Goal: Contribute content

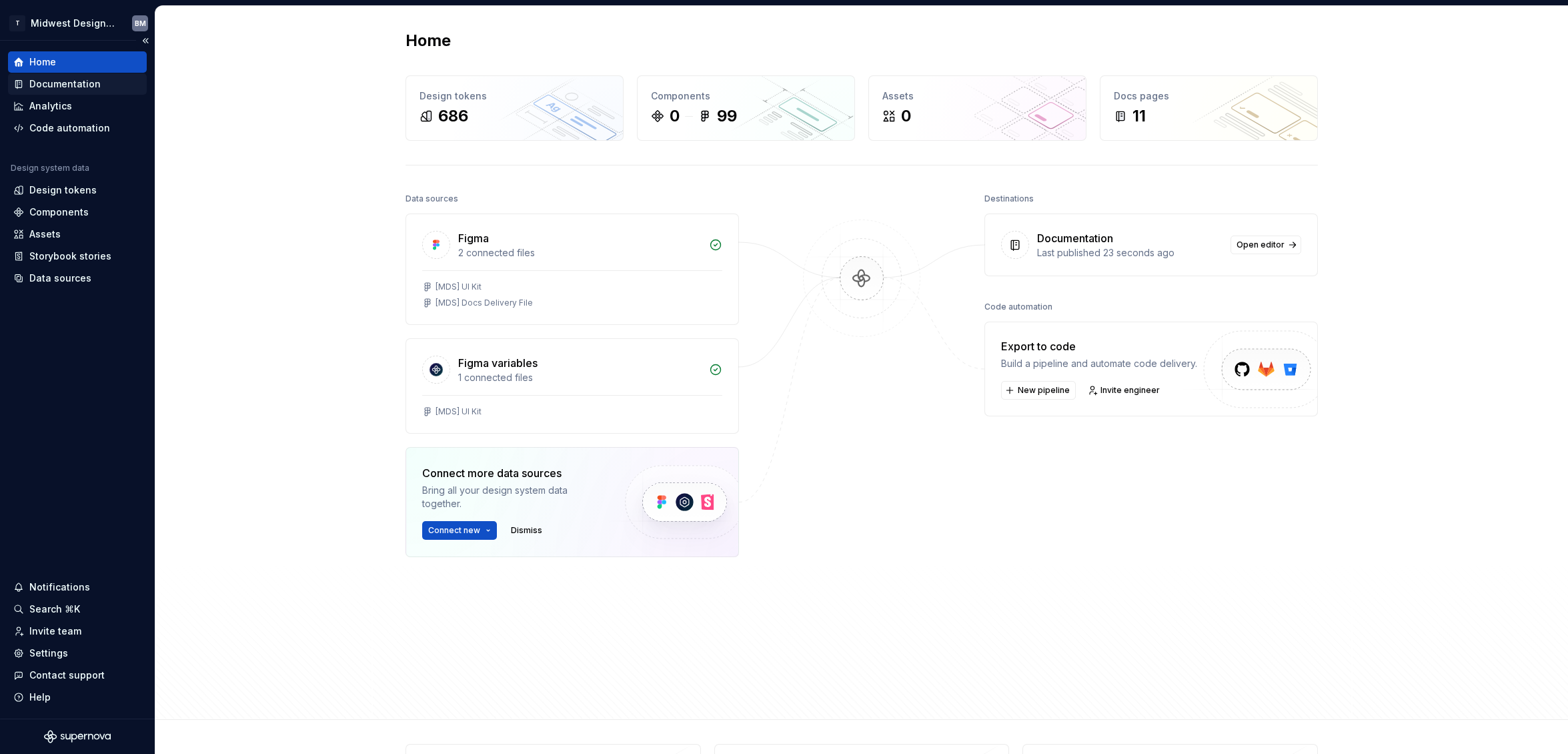
click at [66, 82] on div "Documentation" at bounding box center [65, 84] width 72 height 13
click at [37, 86] on div "Documentation" at bounding box center [65, 84] width 72 height 13
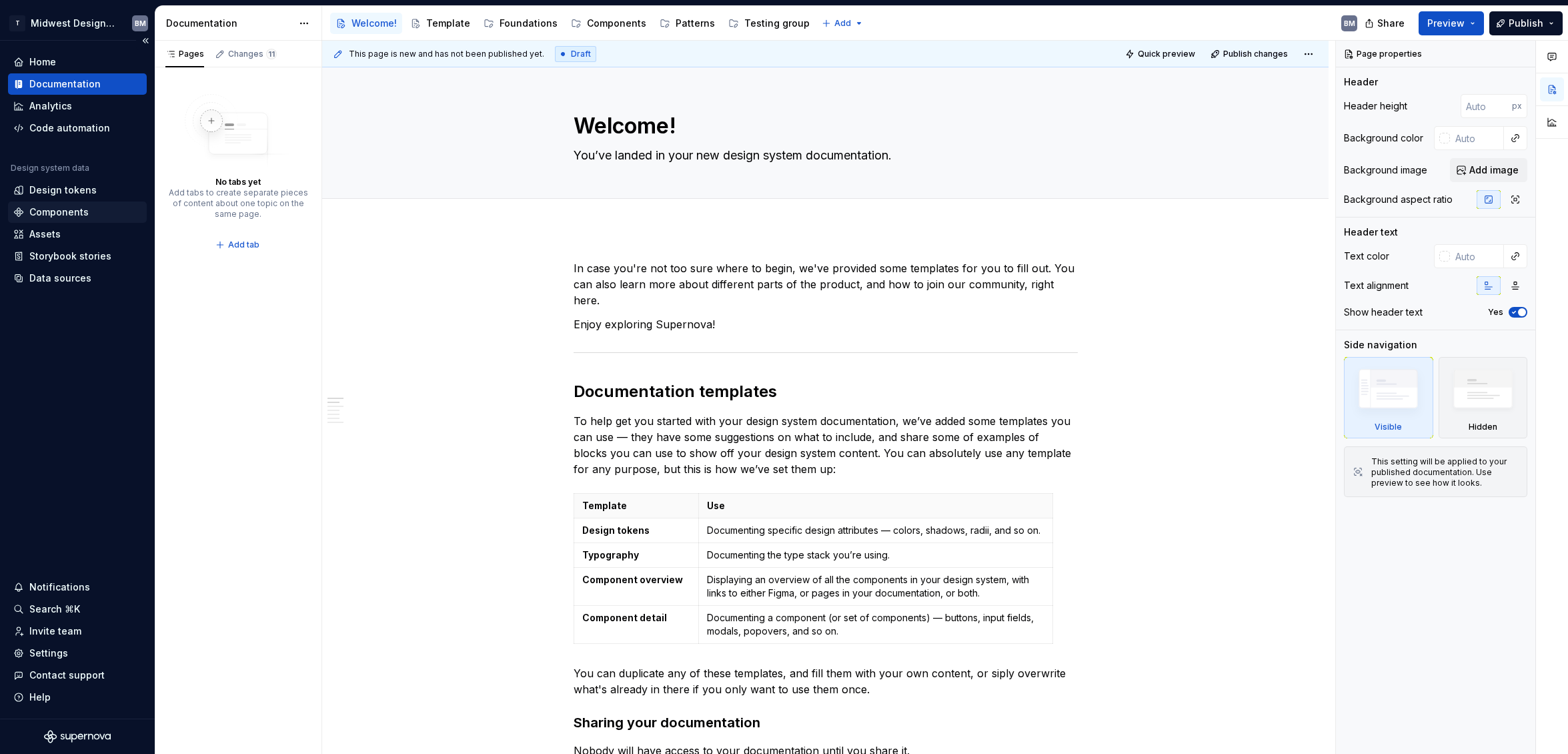
click at [39, 206] on div "Components" at bounding box center [58, 212] width 59 height 13
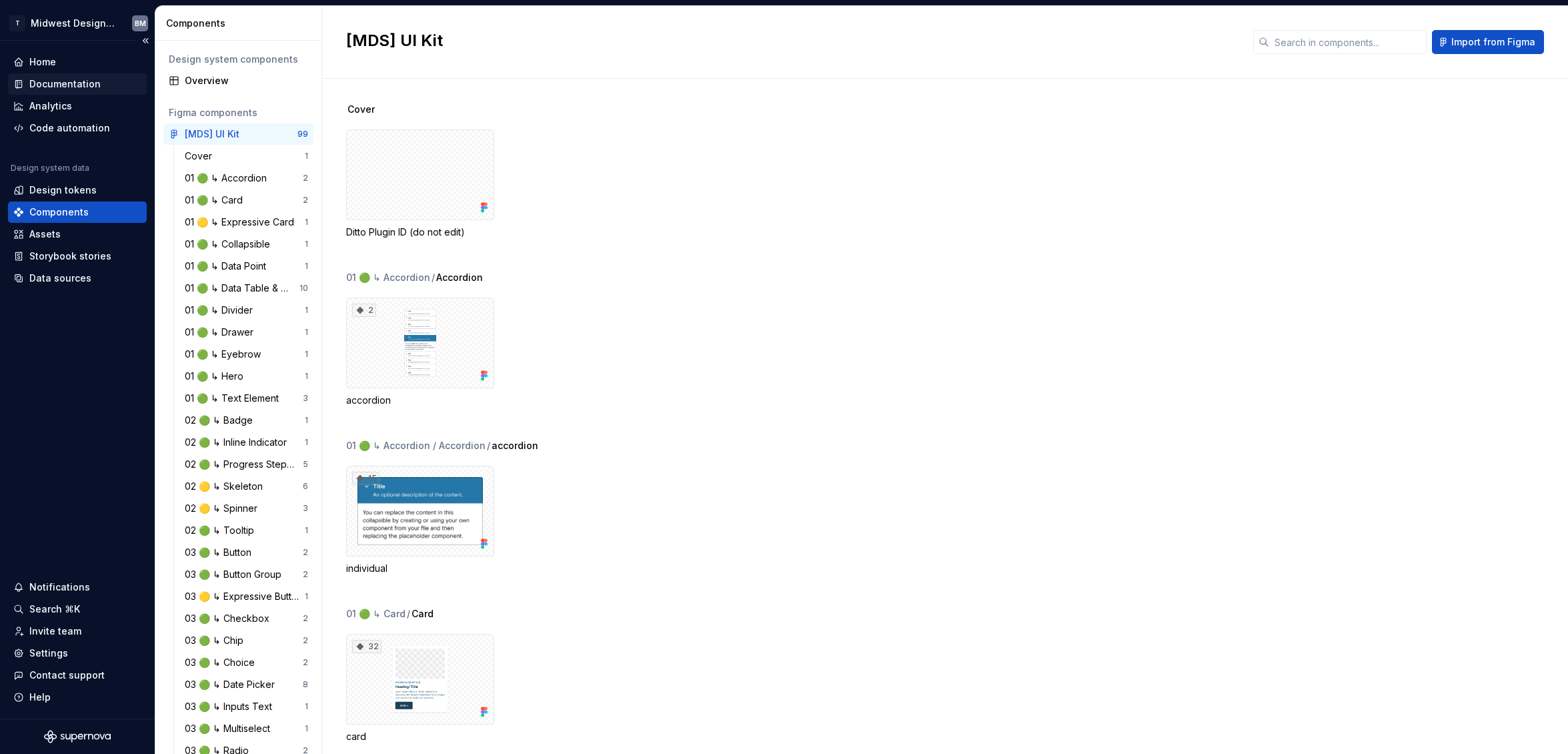
click at [54, 76] on div "Documentation" at bounding box center [77, 84] width 139 height 22
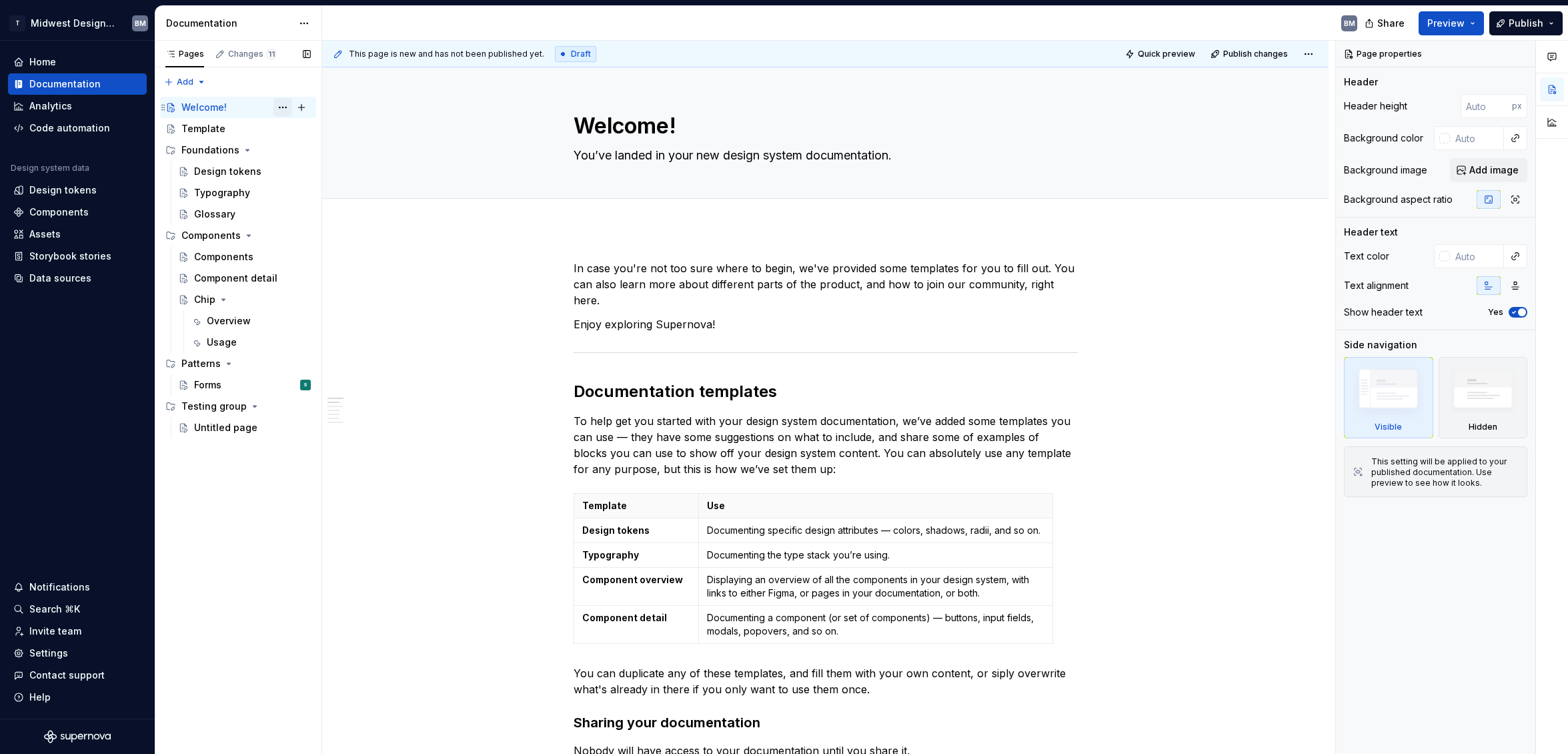
click at [286, 108] on button "Page tree" at bounding box center [283, 107] width 18 height 18
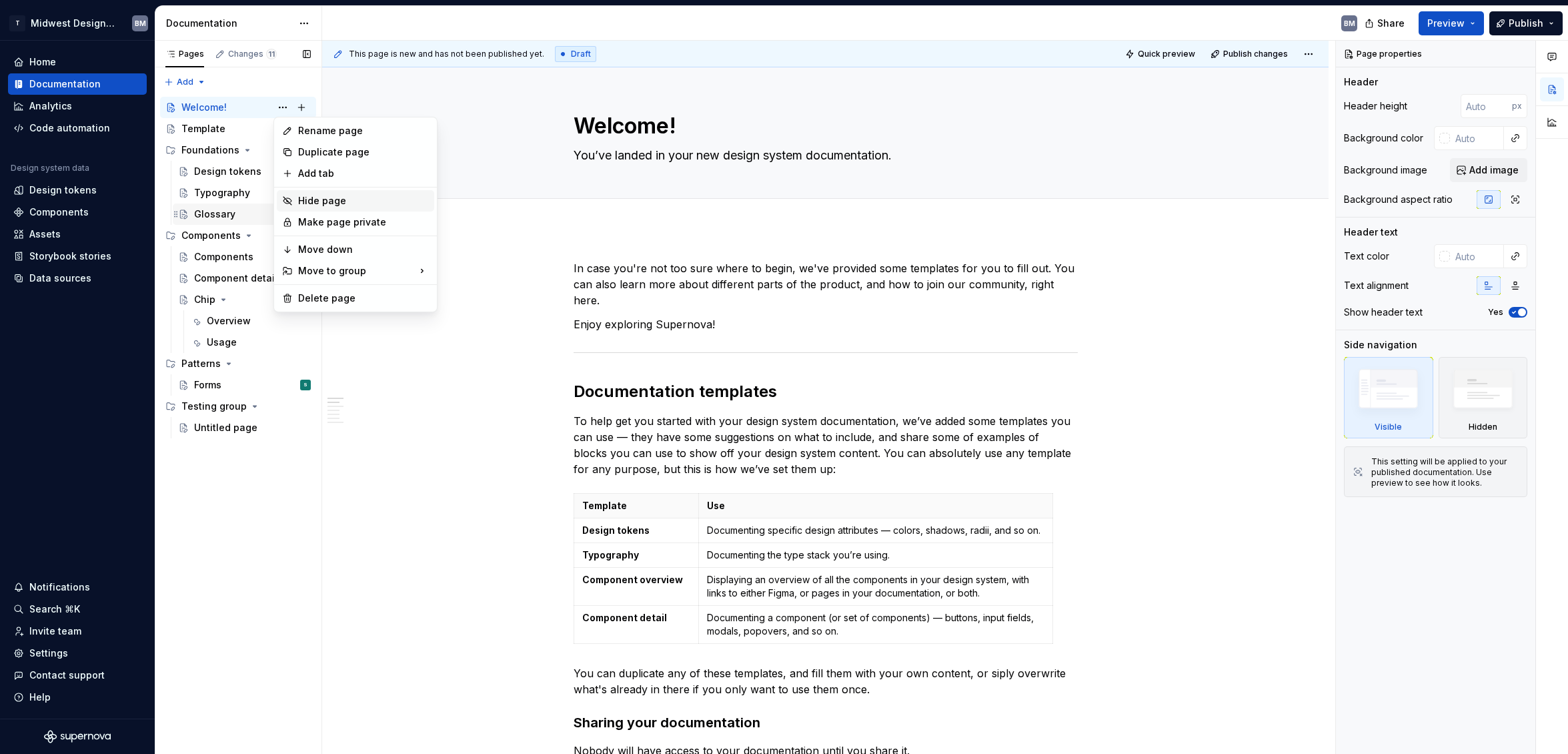
click at [314, 211] on div "Hide page" at bounding box center [355, 201] width 157 height 22
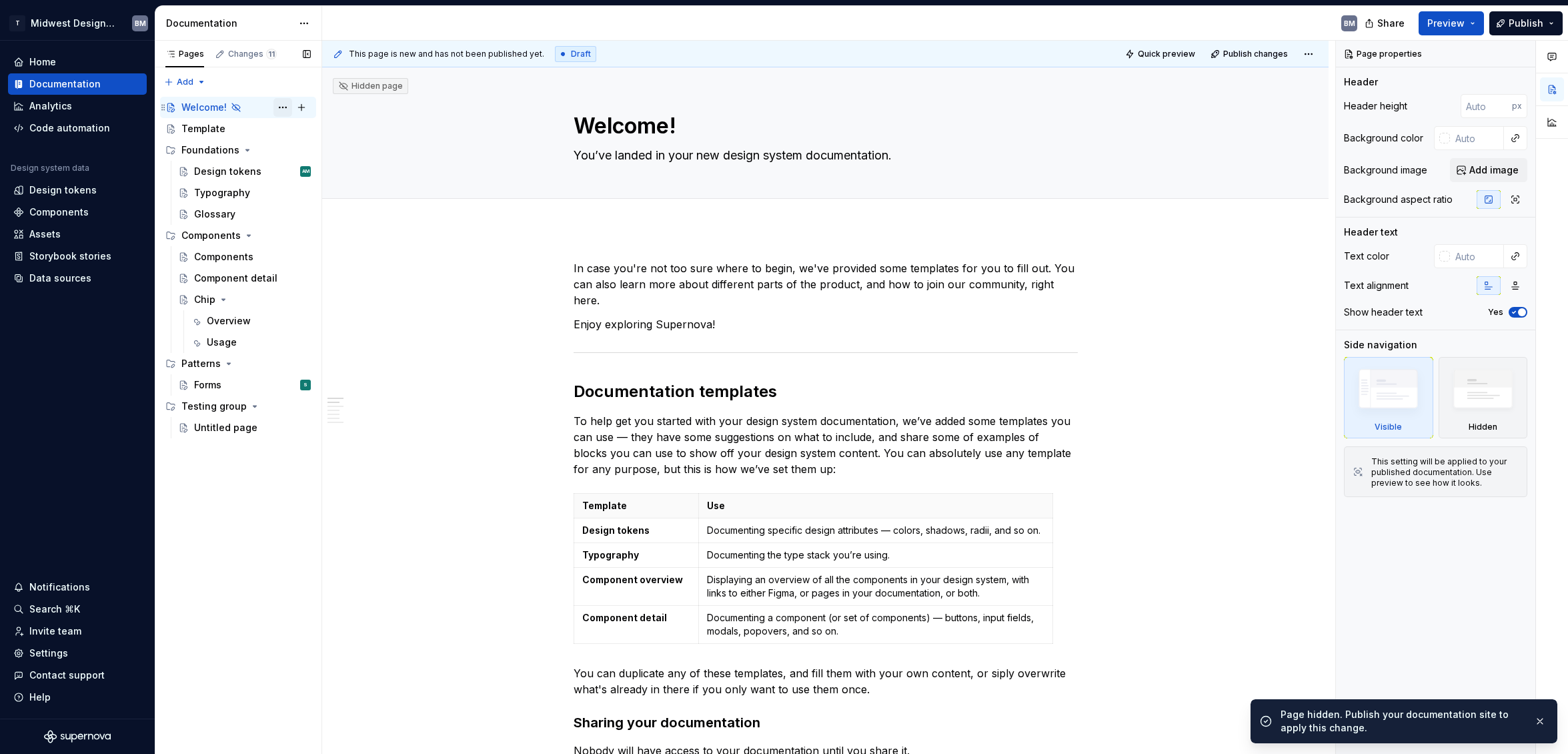
click at [284, 110] on button "Page tree" at bounding box center [283, 107] width 18 height 18
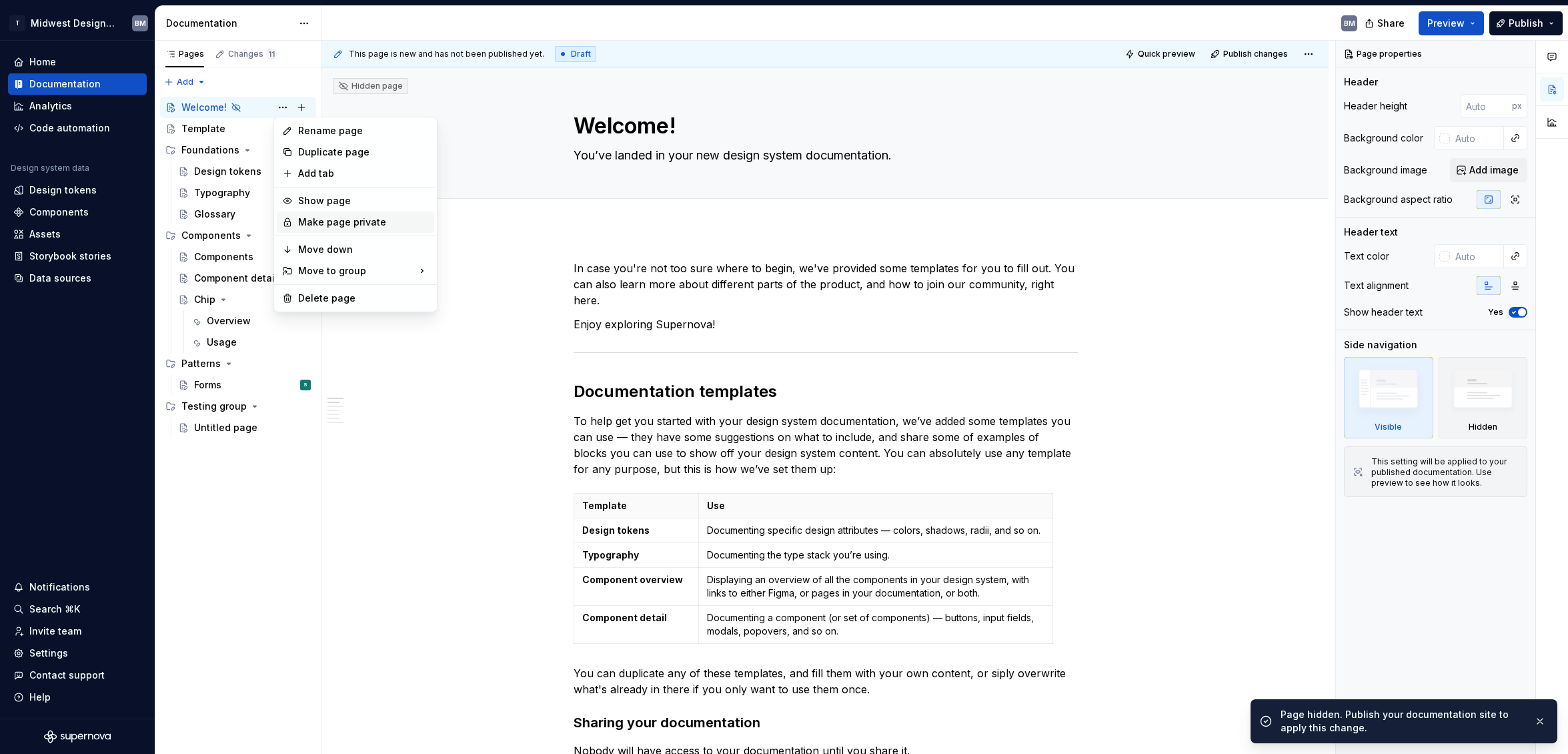
click at [345, 217] on div "Make page private" at bounding box center [363, 222] width 131 height 13
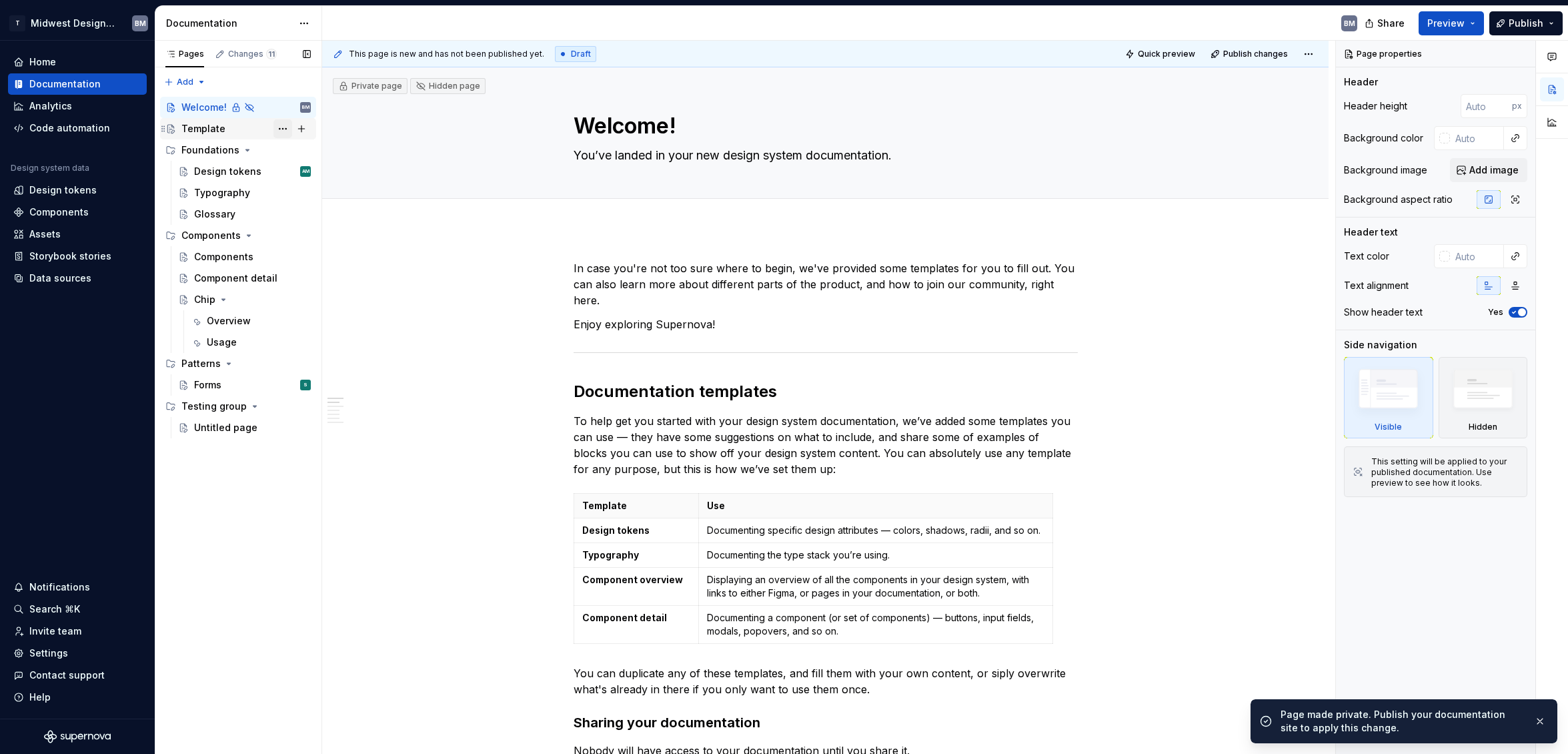
click at [282, 133] on button "Page tree" at bounding box center [283, 129] width 18 height 18
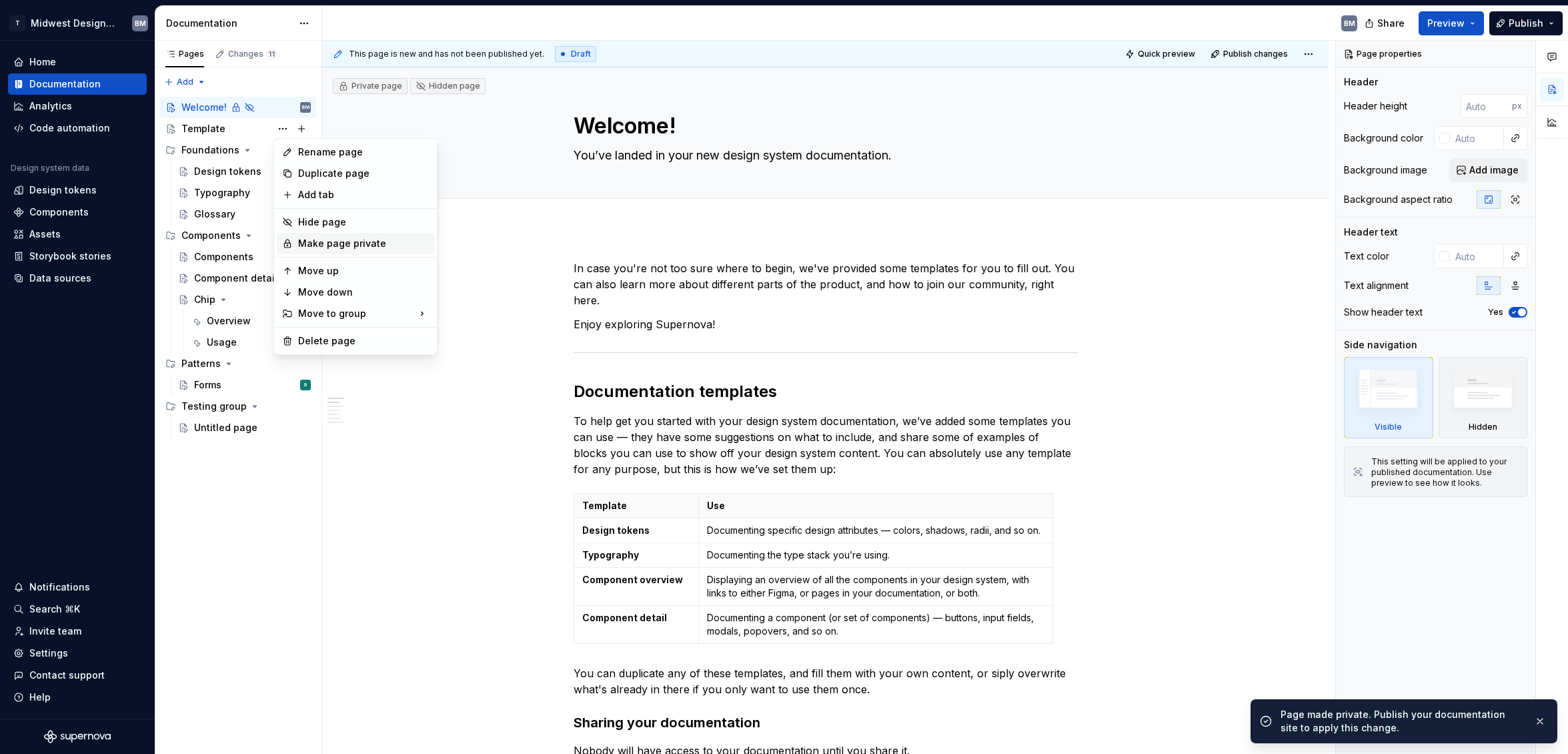
click at [336, 247] on div "Make page private" at bounding box center [363, 244] width 131 height 13
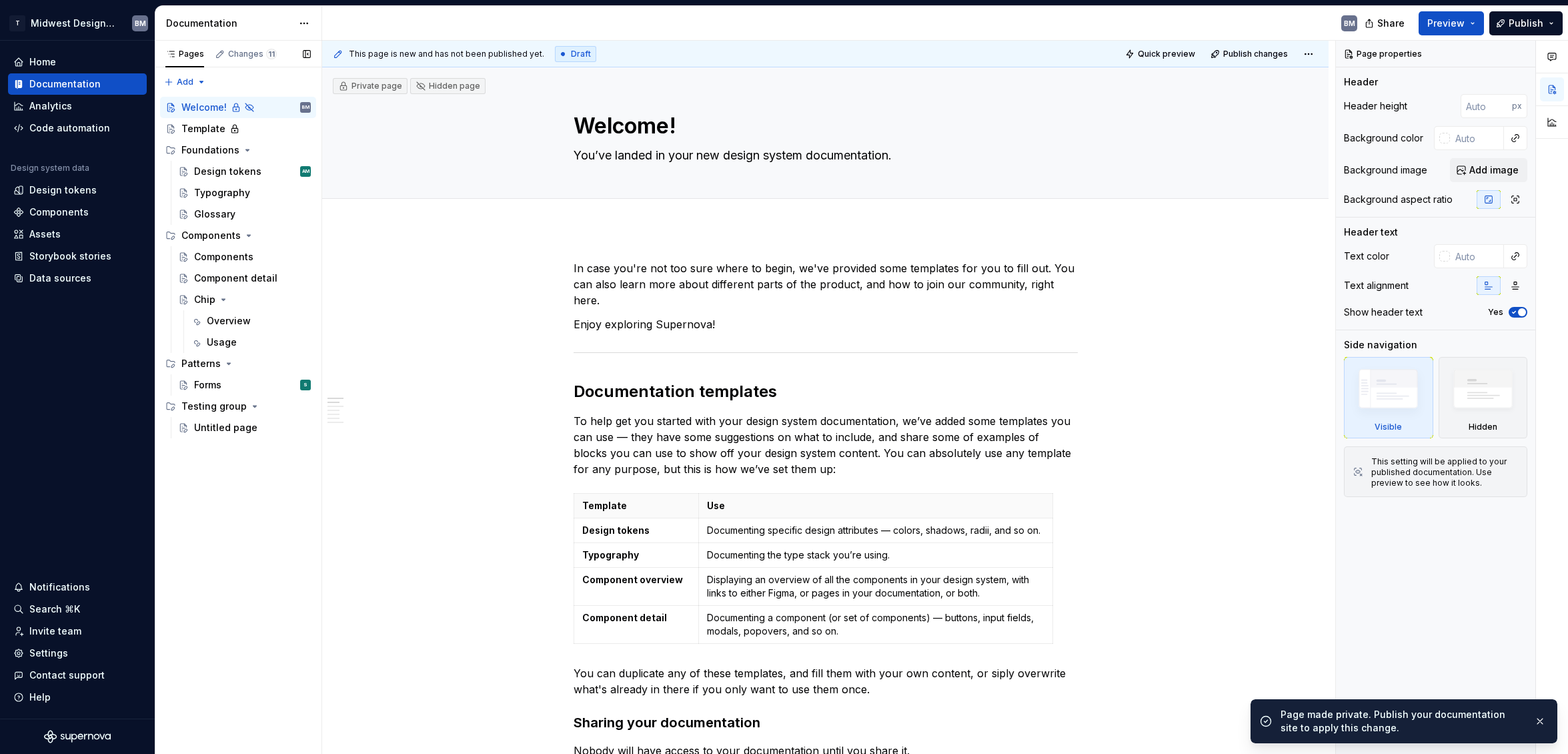
click at [0, 0] on button "Page tree" at bounding box center [0, 0] width 0 height 0
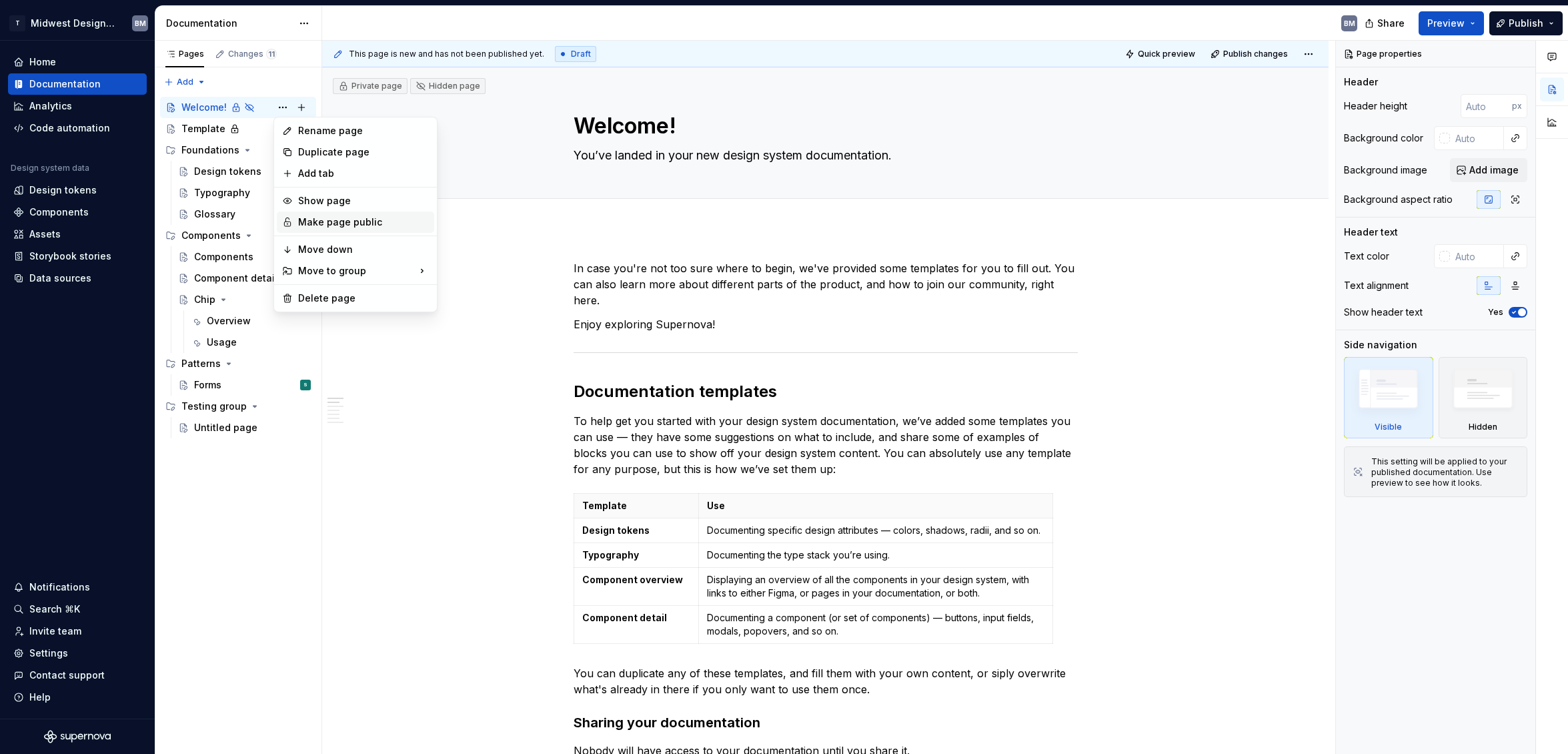
click at [324, 229] on div "Make page public" at bounding box center [355, 222] width 157 height 22
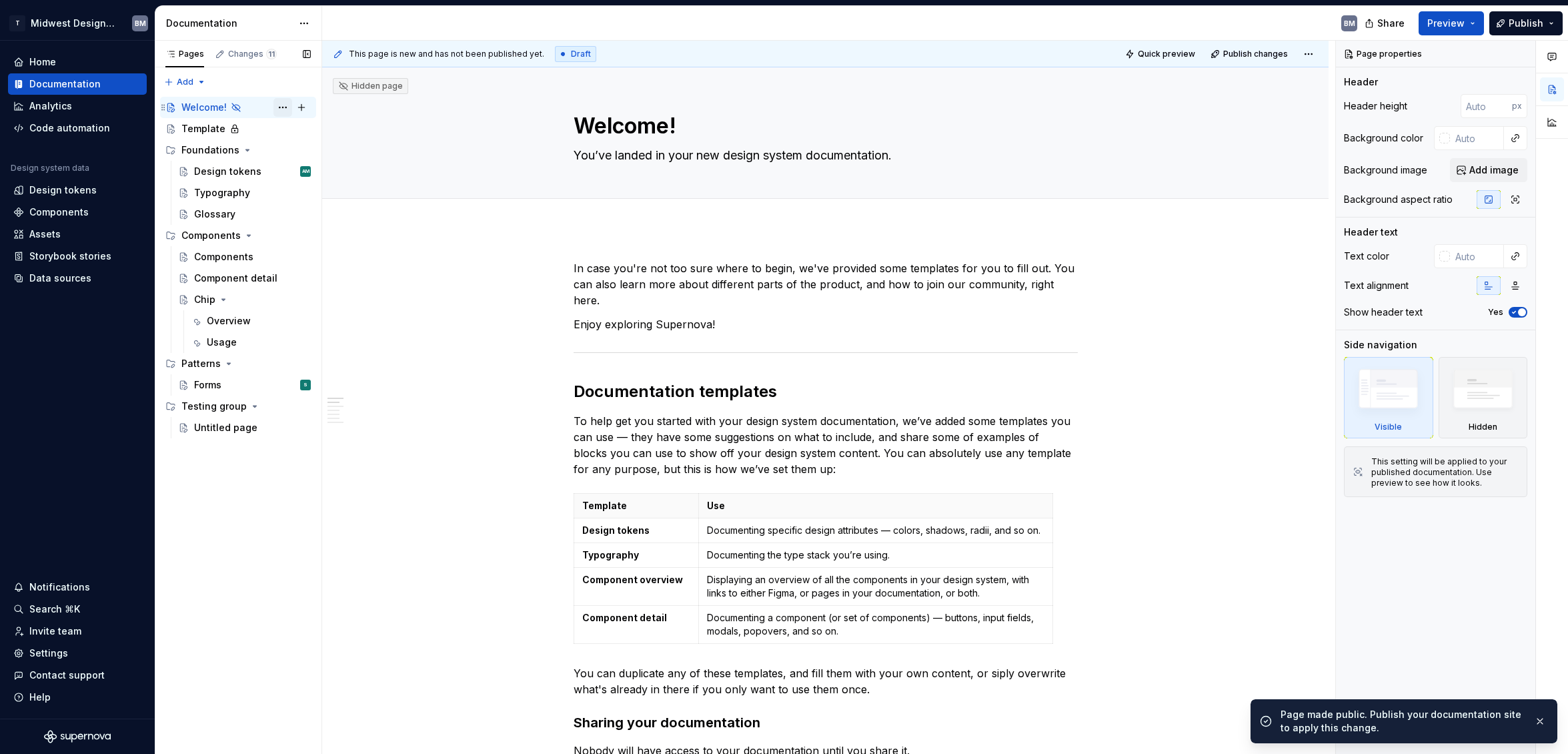
click at [278, 108] on button "Page tree" at bounding box center [283, 107] width 18 height 18
click at [251, 128] on div "Pages Changes 11 Add Accessibility guide for tree Page tree. Navigate the tree …" at bounding box center [238, 398] width 166 height 714
click at [288, 128] on button "Page tree" at bounding box center [283, 129] width 18 height 18
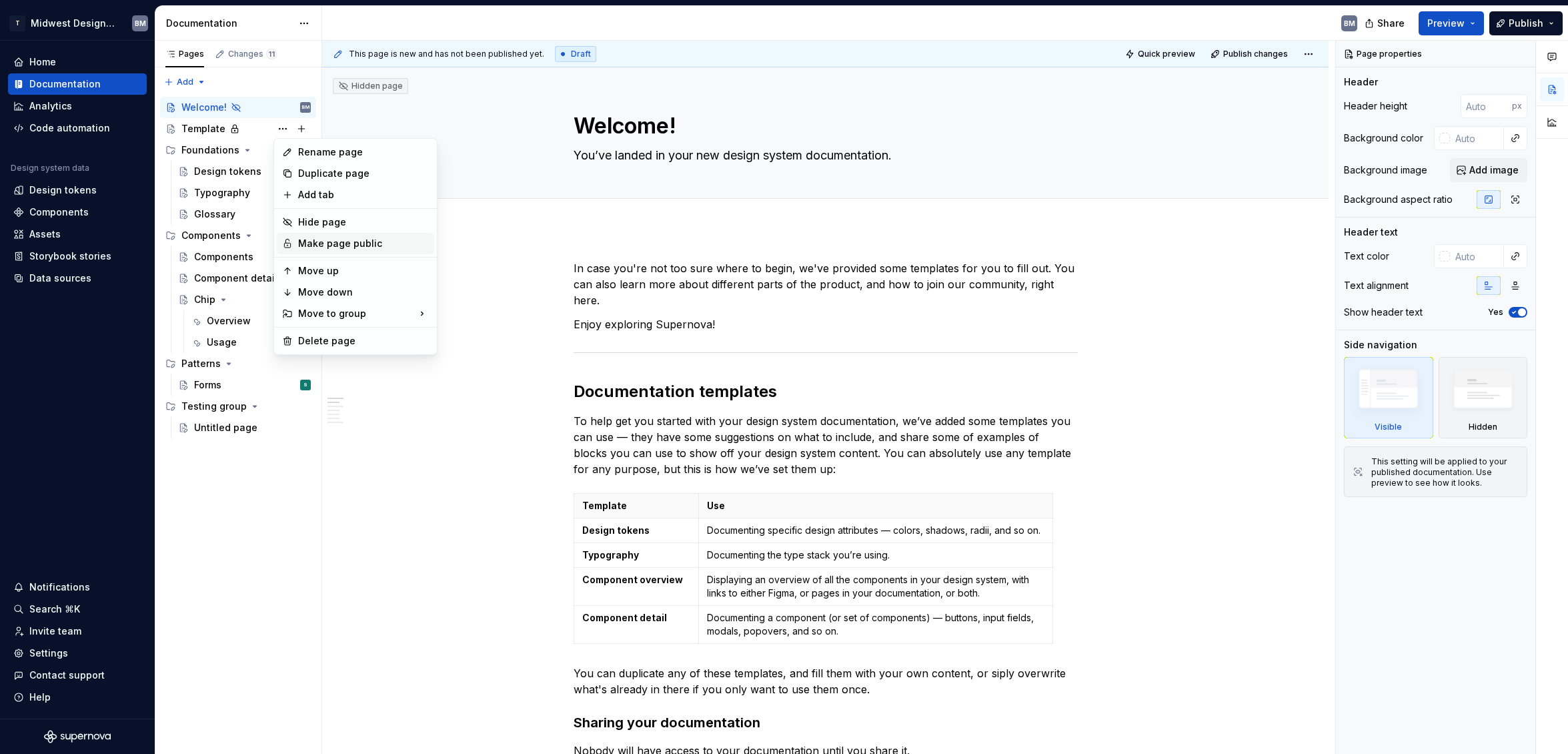
click at [325, 240] on div "Make page public" at bounding box center [363, 244] width 131 height 13
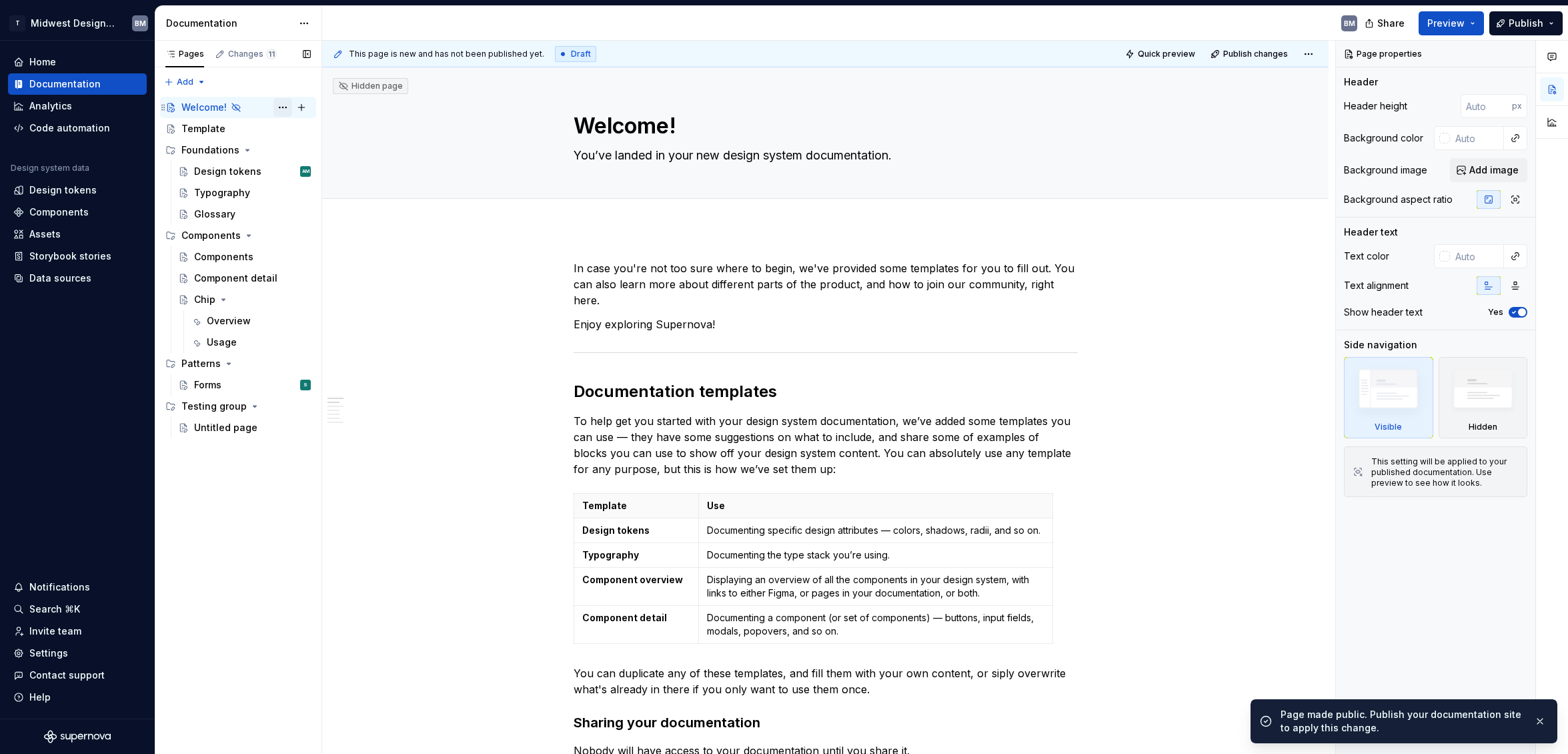
click at [278, 107] on button "Page tree" at bounding box center [283, 107] width 18 height 18
click at [278, 107] on div "Pages Changes 11 Add Accessibility guide for tree Page tree. Navigate the tree …" at bounding box center [238, 398] width 166 height 714
click at [278, 126] on button "Page tree" at bounding box center [283, 129] width 18 height 18
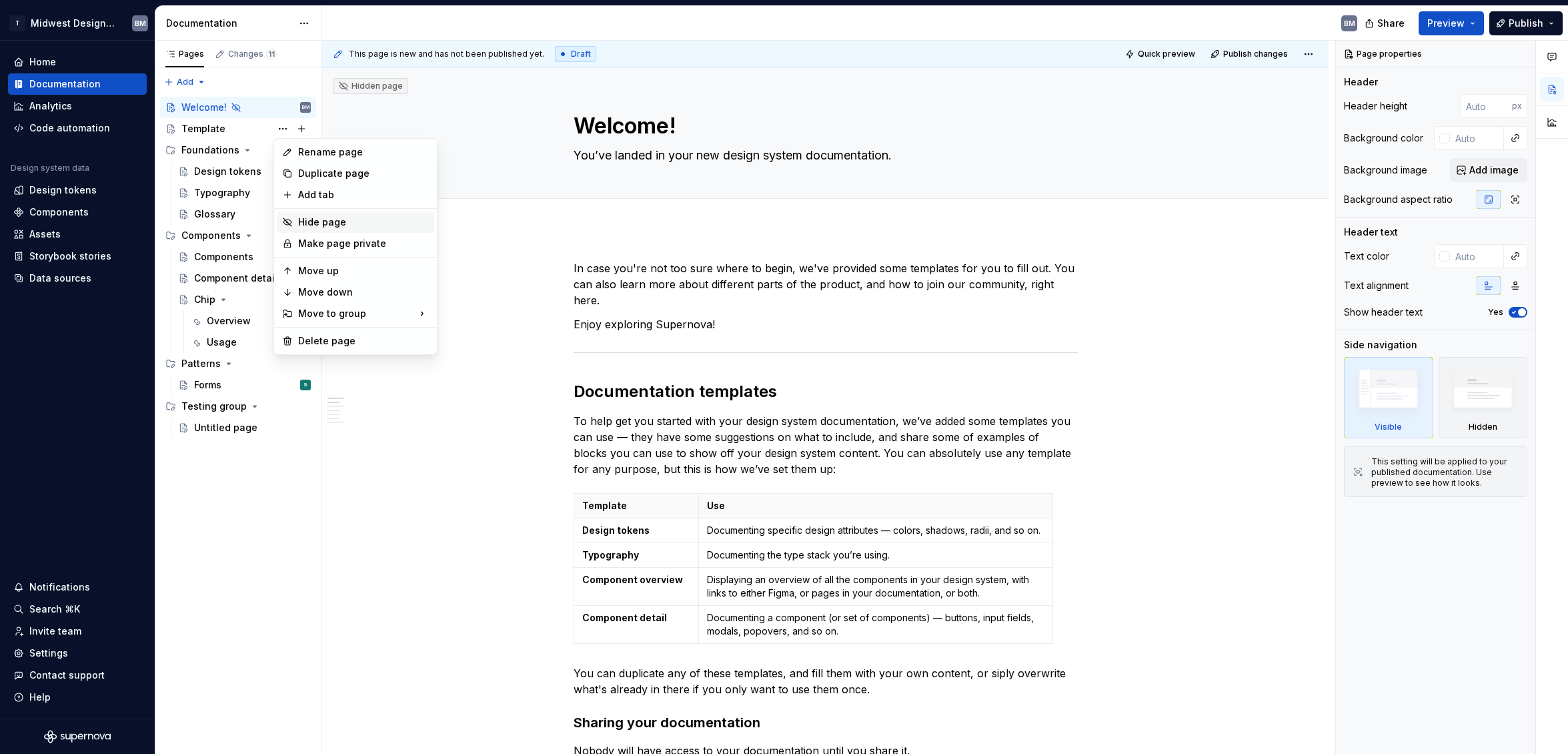
click at [337, 221] on div "Hide page" at bounding box center [363, 222] width 131 height 13
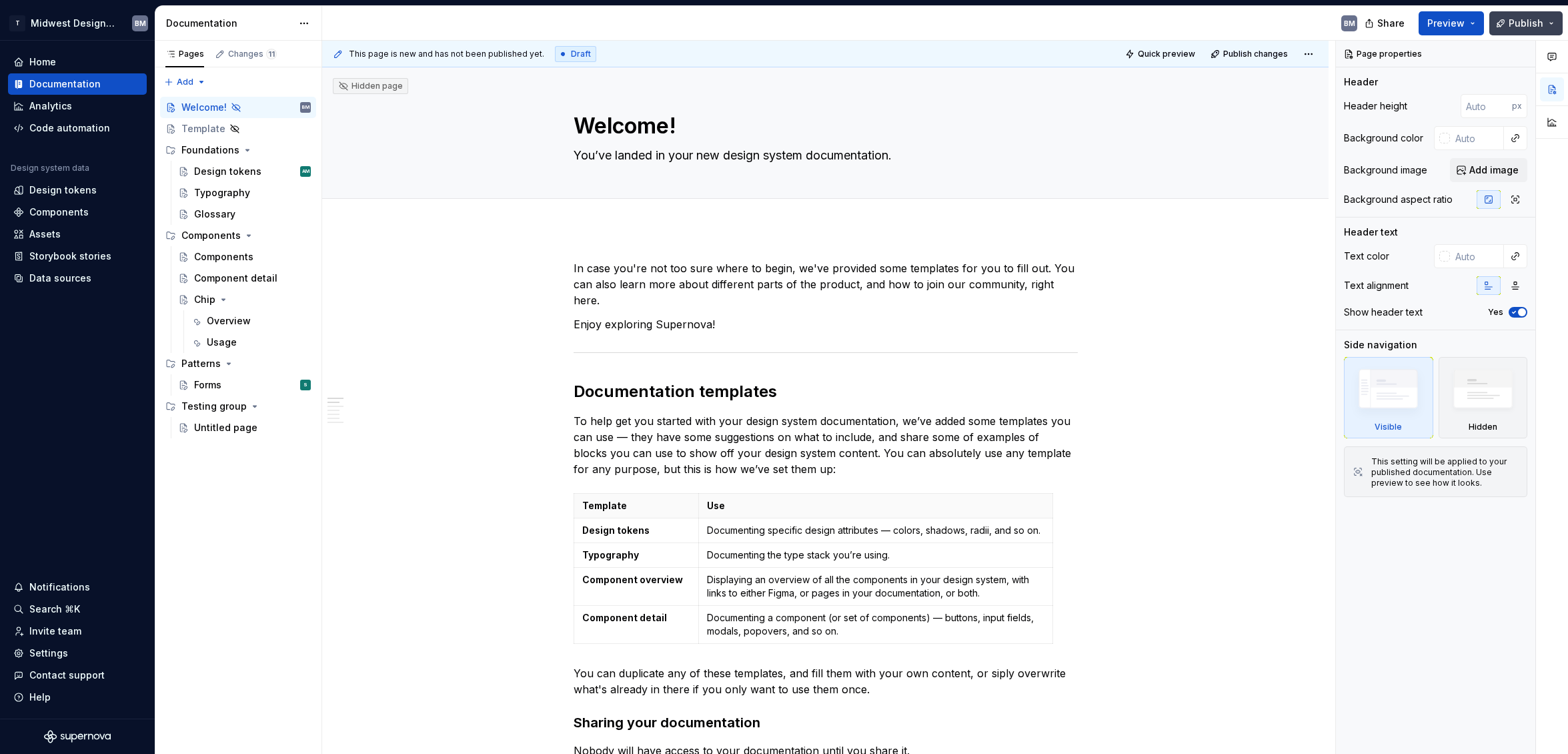
click at [1506, 26] on button "Publish" at bounding box center [1526, 23] width 73 height 24
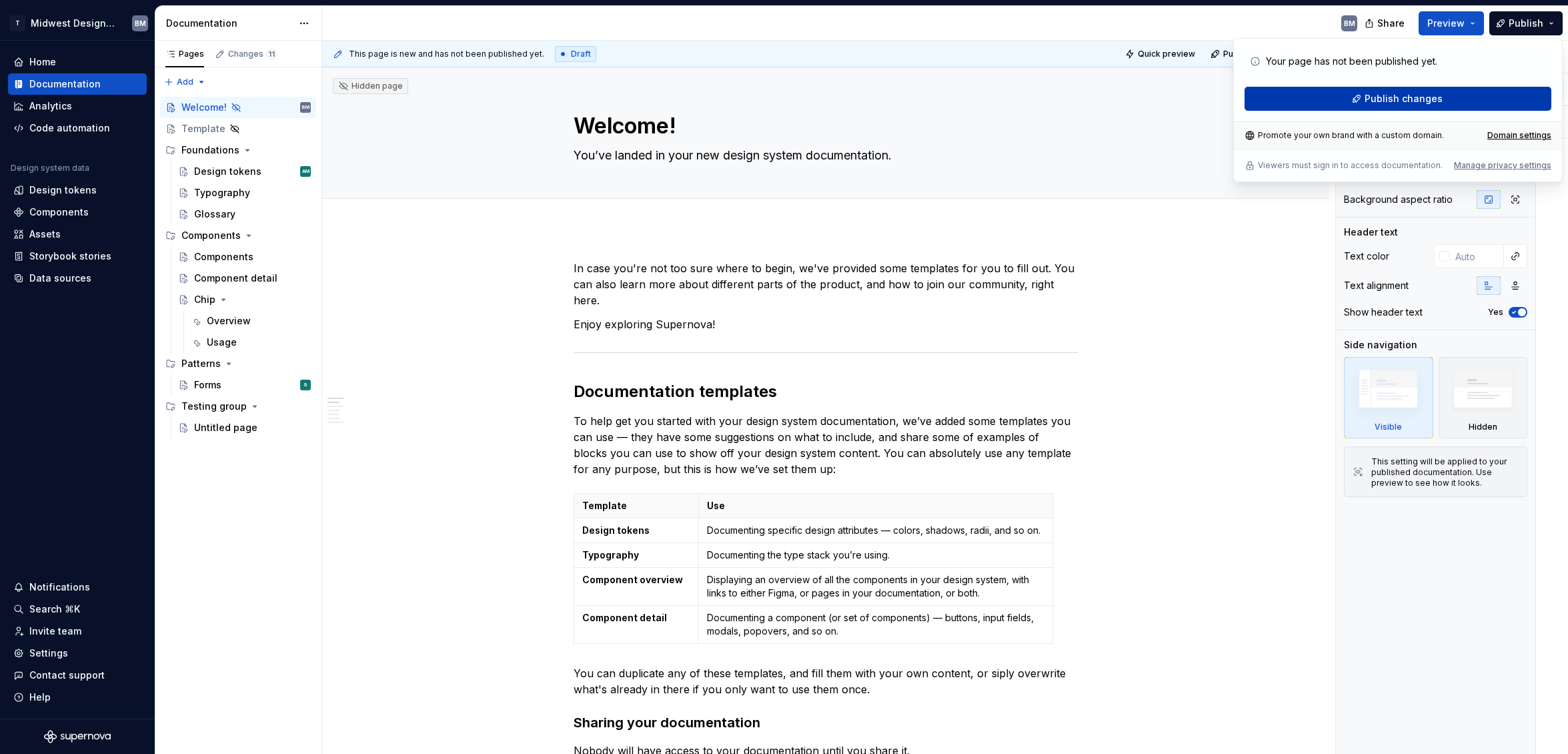
click at [1401, 96] on span "Publish changes" at bounding box center [1404, 99] width 78 height 13
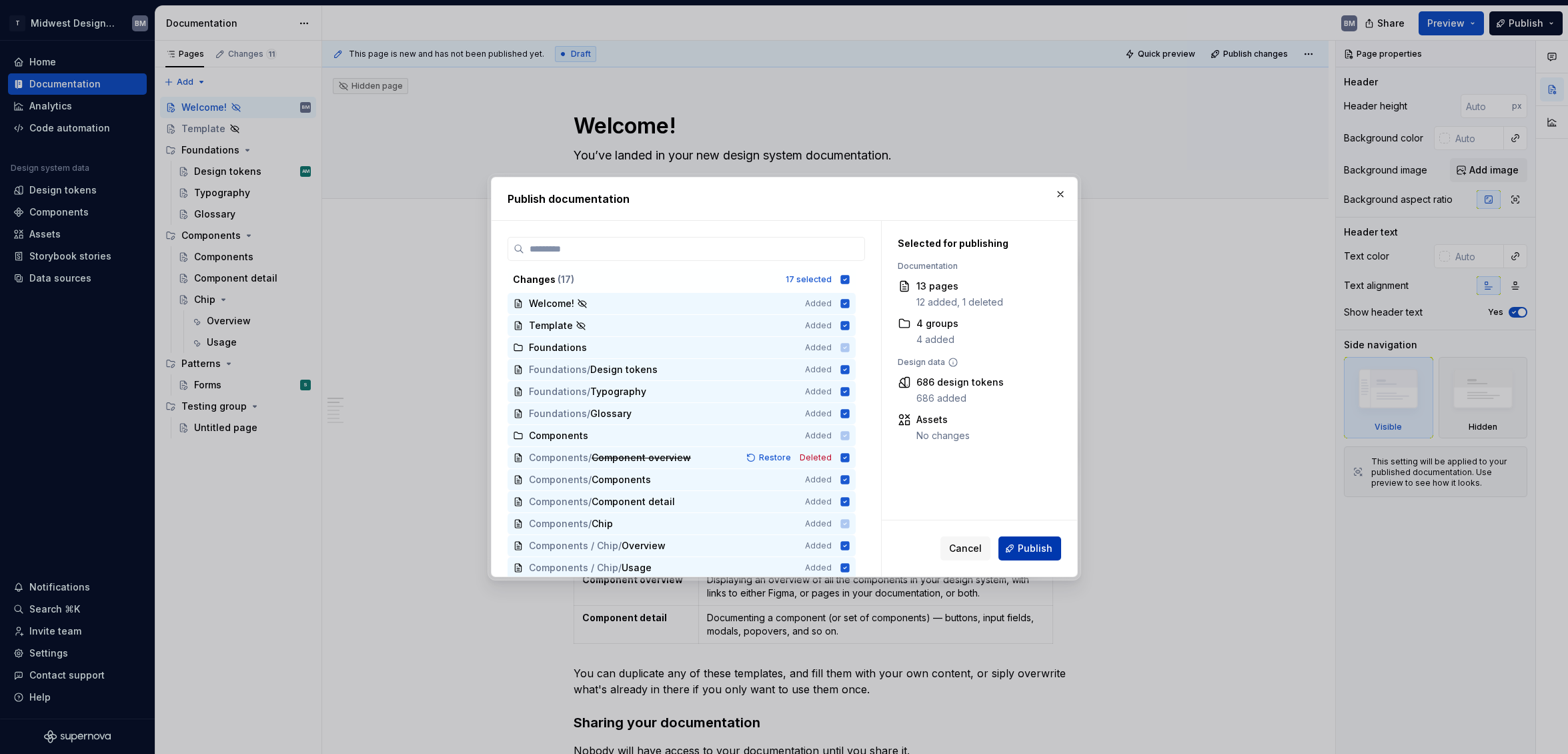
click at [1039, 544] on span "Publish" at bounding box center [1036, 548] width 35 height 13
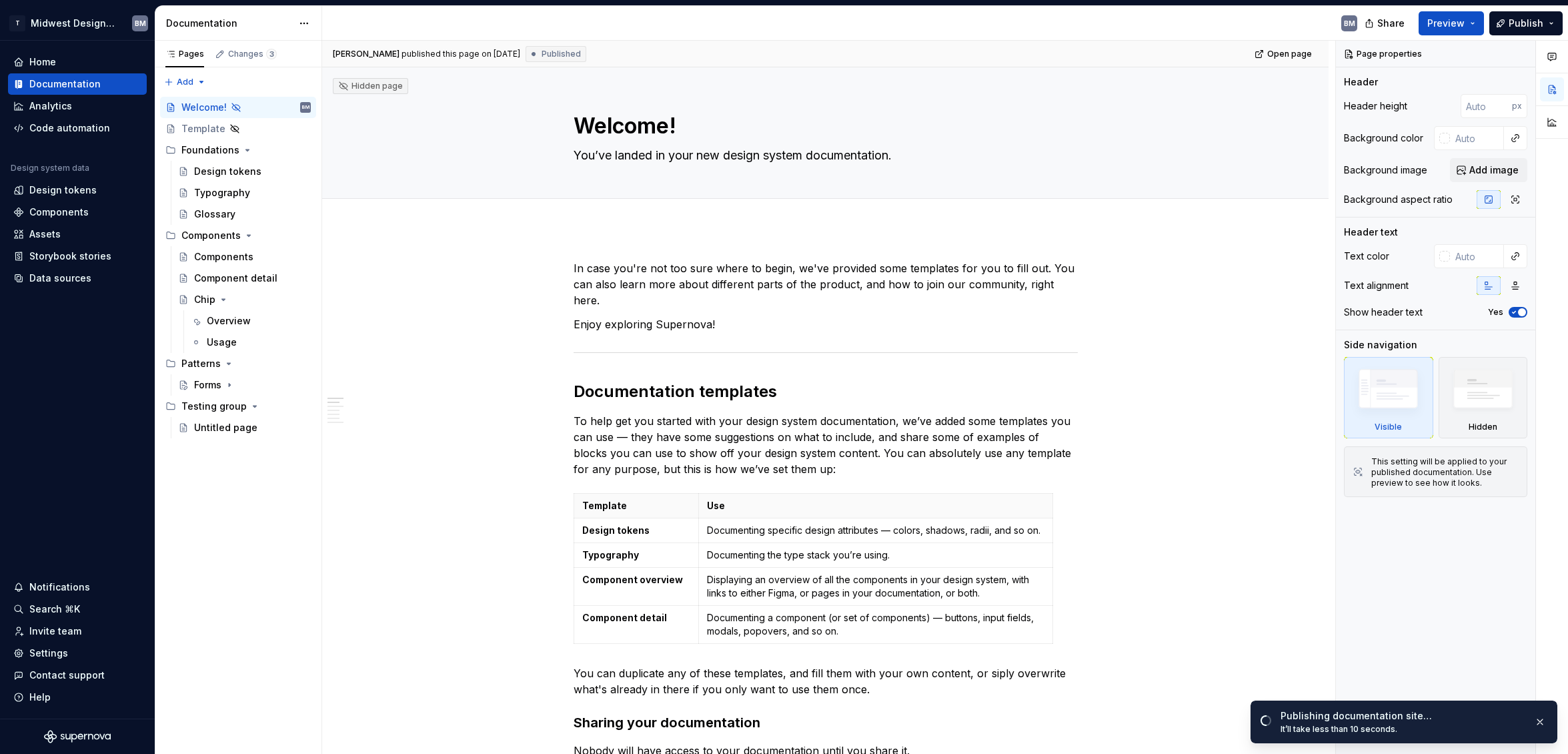
type textarea "*"
